Goal: Transaction & Acquisition: Book appointment/travel/reservation

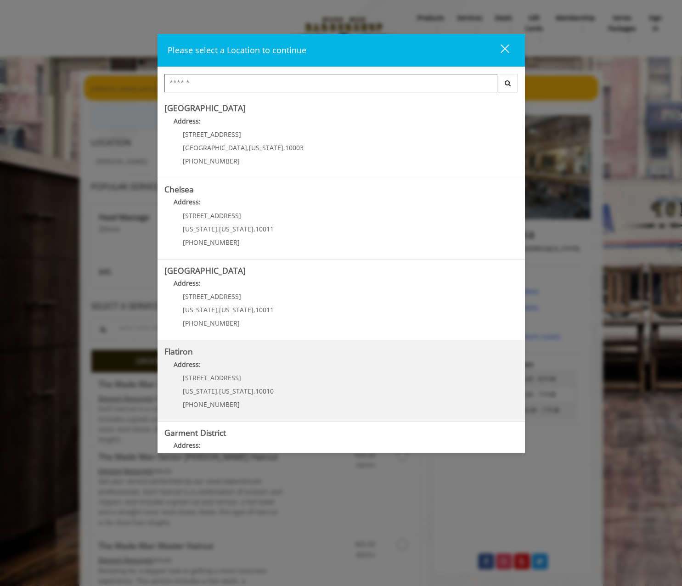
scroll to position [54, 0]
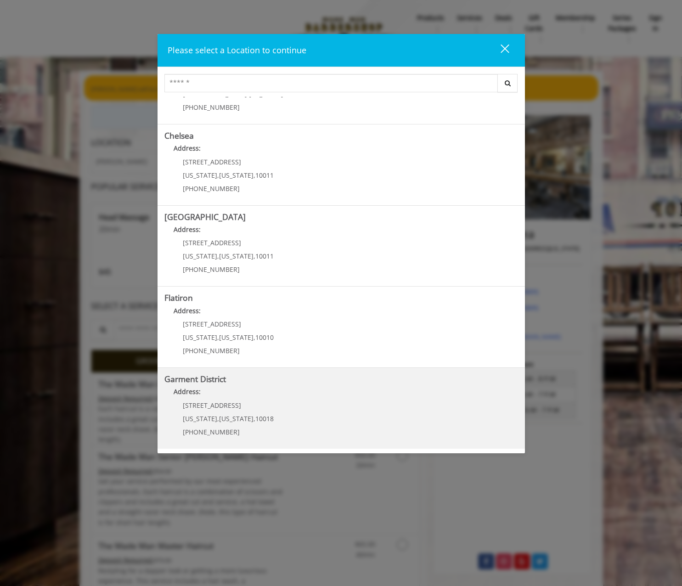
click at [241, 387] on District "Address:" at bounding box center [341, 394] width 354 height 15
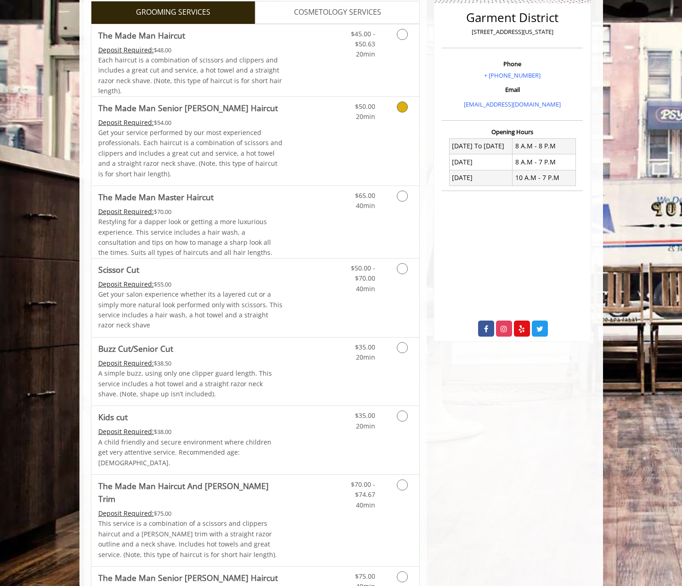
scroll to position [138, 0]
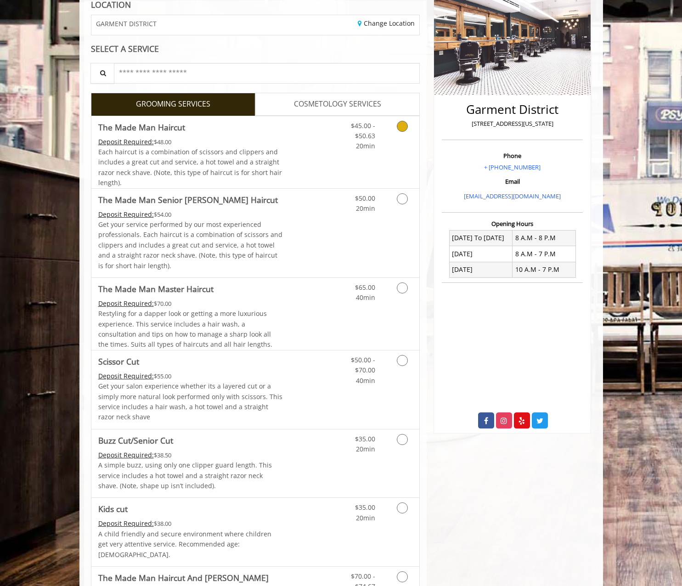
click at [406, 134] on link "Grooming services" at bounding box center [400, 133] width 23 height 35
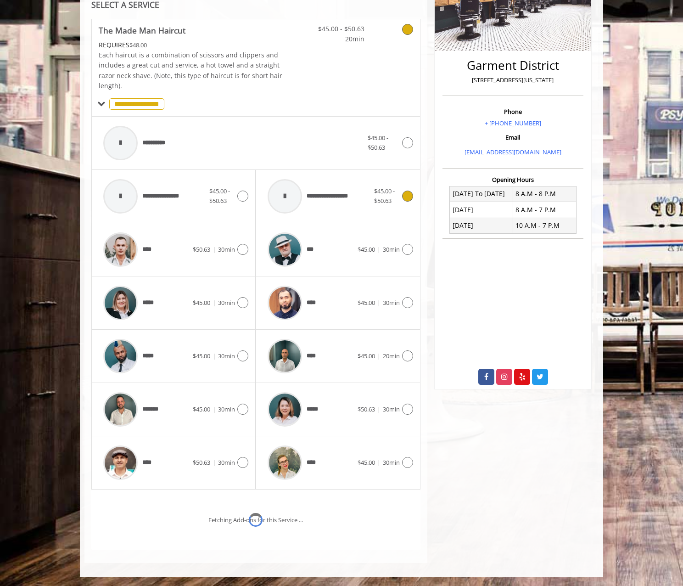
scroll to position [221, 0]
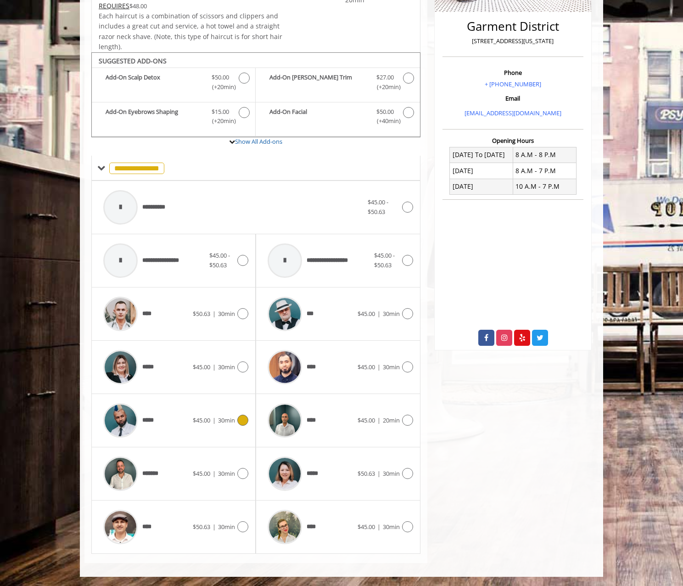
click at [244, 419] on icon at bounding box center [242, 420] width 11 height 11
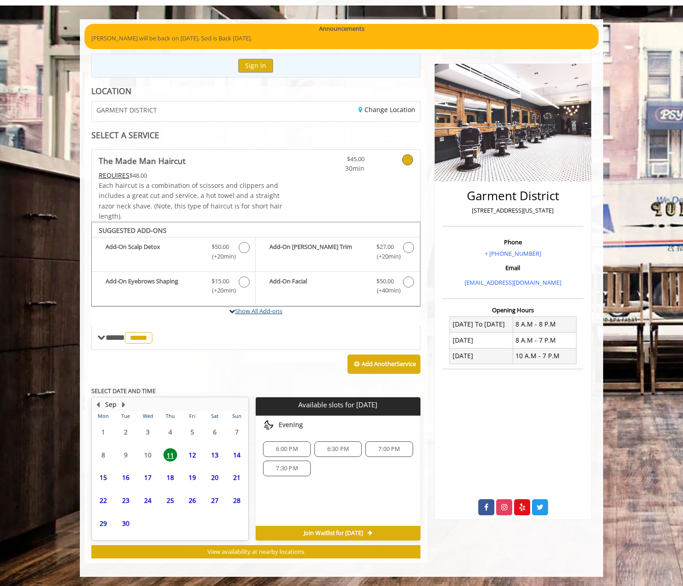
scroll to position [51, 0]
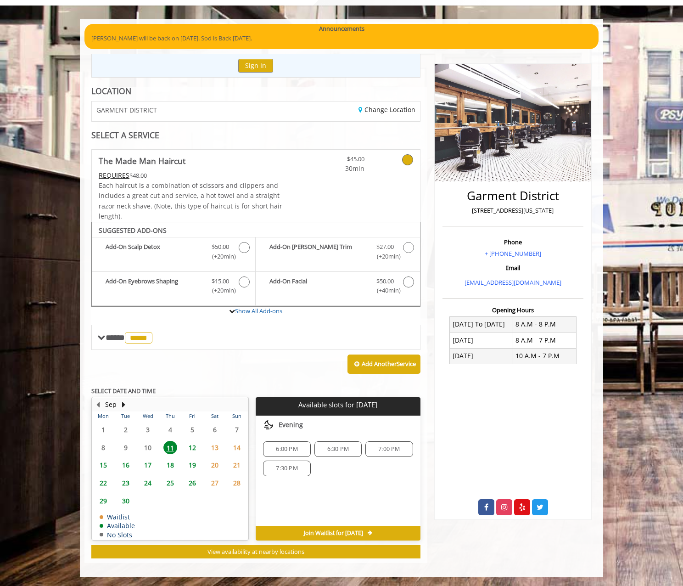
click at [191, 449] on span "12" at bounding box center [193, 447] width 14 height 13
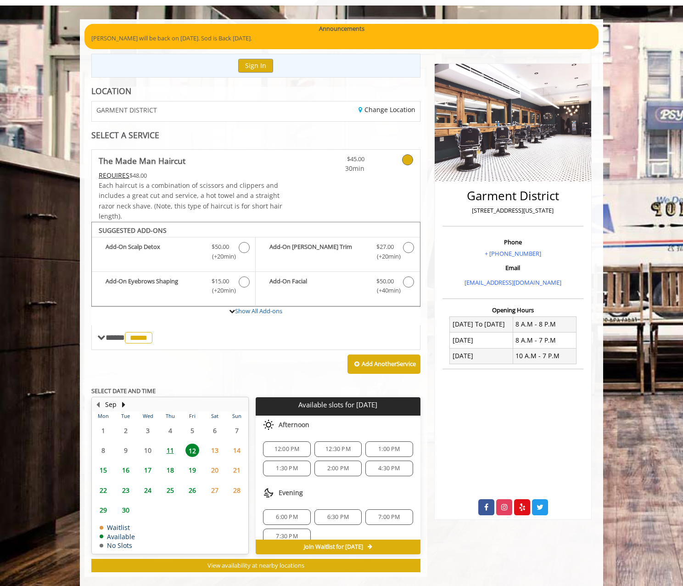
scroll to position [65, 0]
